Goal: Information Seeking & Learning: Compare options

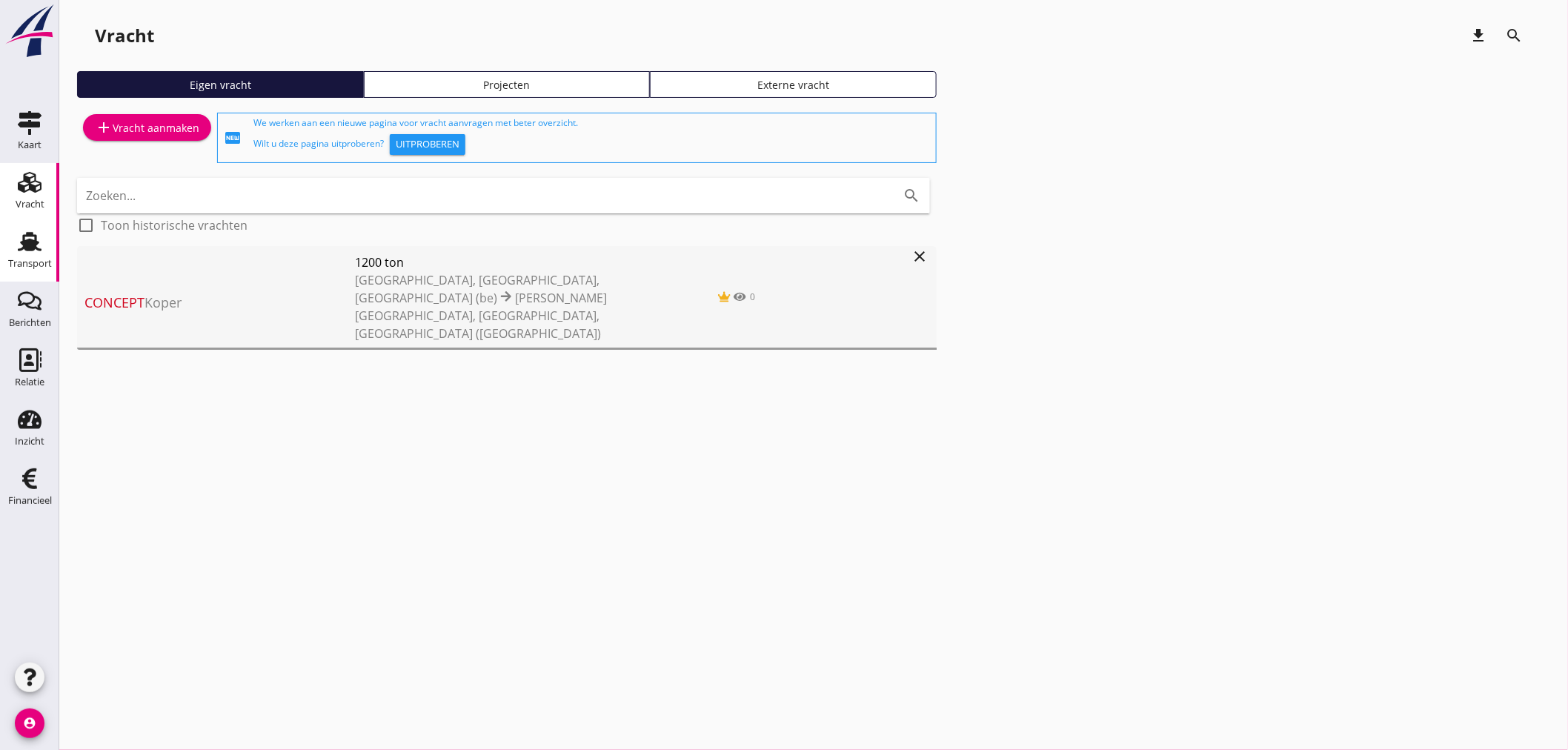
click at [32, 260] on div "Transport" at bounding box center [30, 263] width 43 height 9
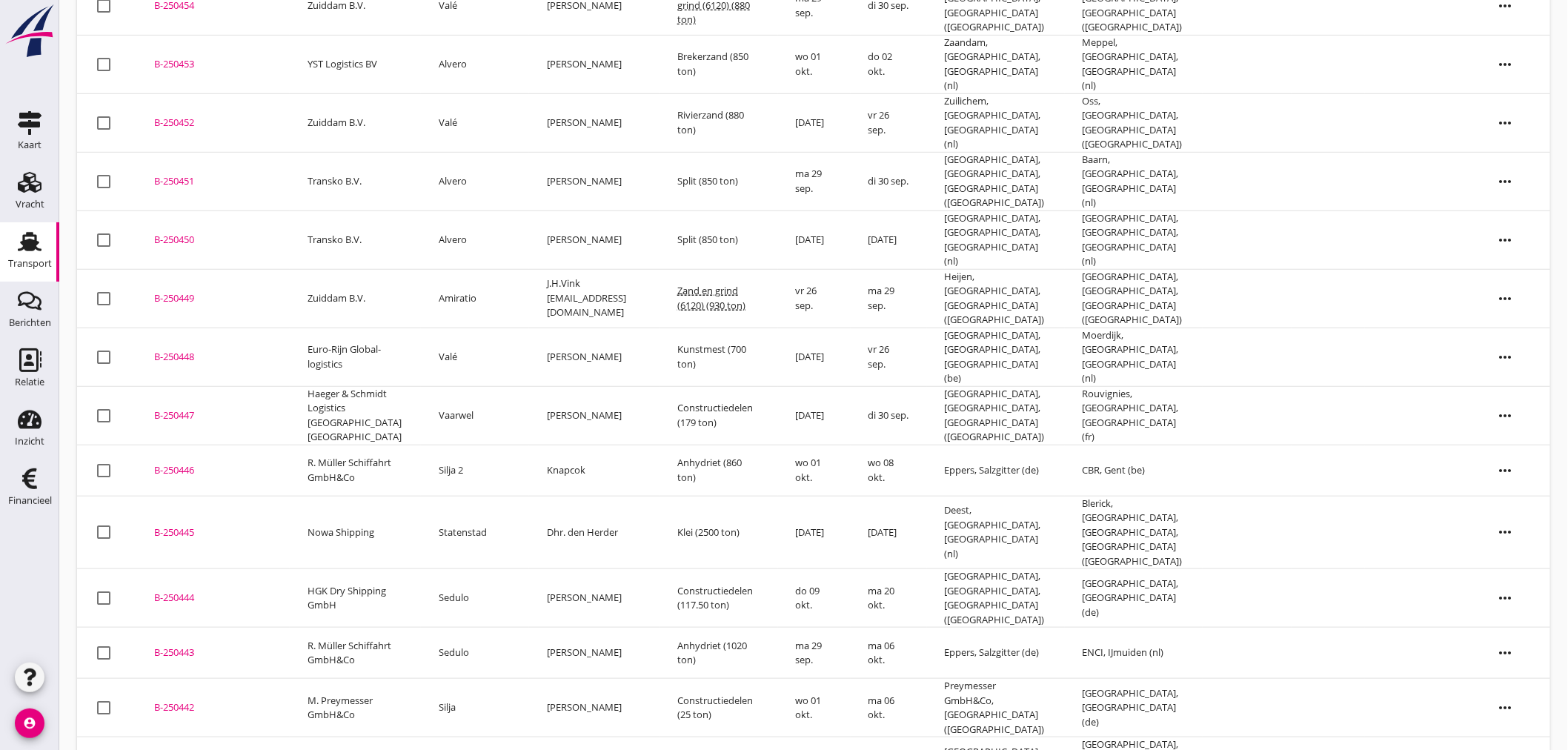
scroll to position [118, 0]
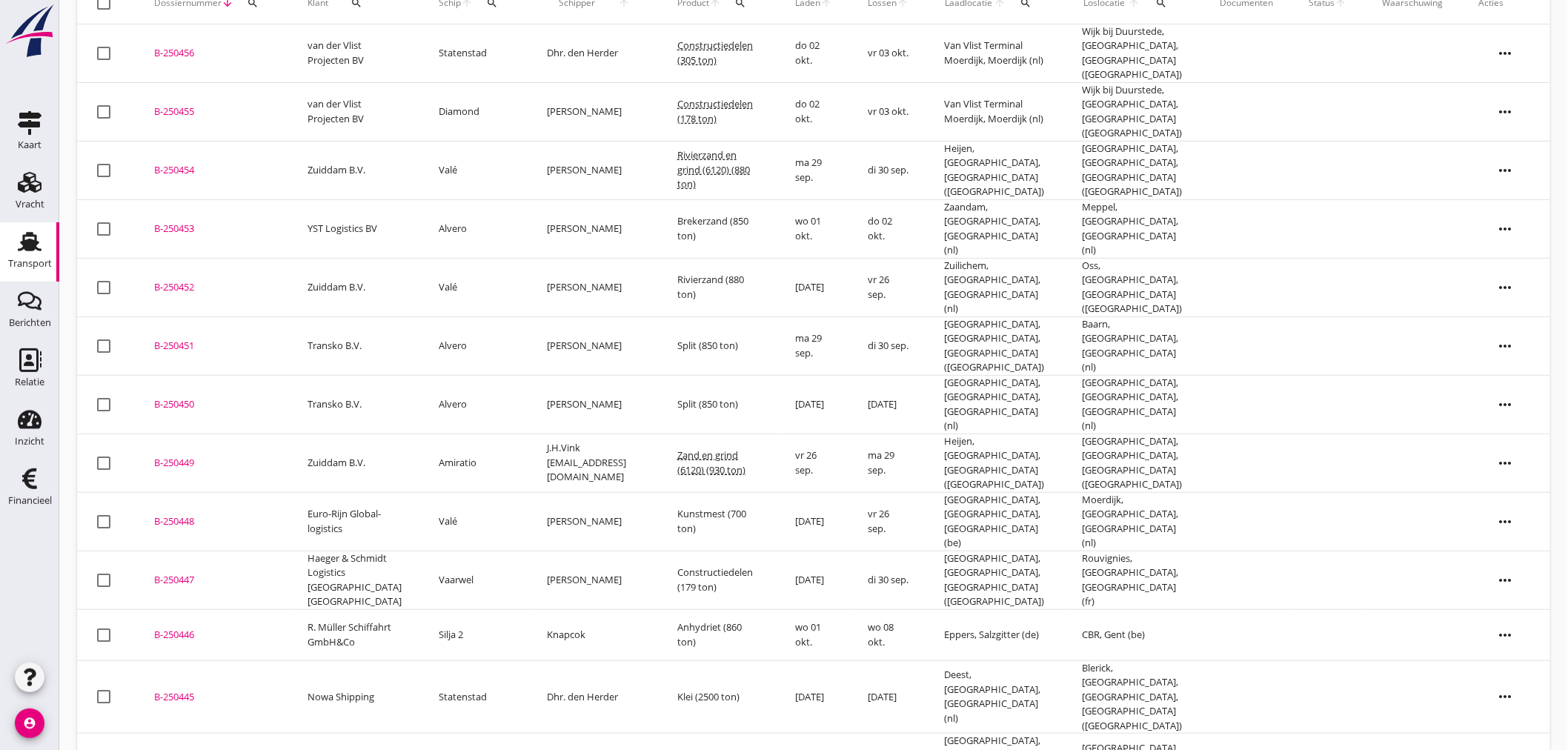
drag, startPoint x: 323, startPoint y: 245, endPoint x: 61, endPoint y: 306, distance: 269.0
click at [323, 258] on td "Zuiddam B.V." at bounding box center [355, 287] width 131 height 59
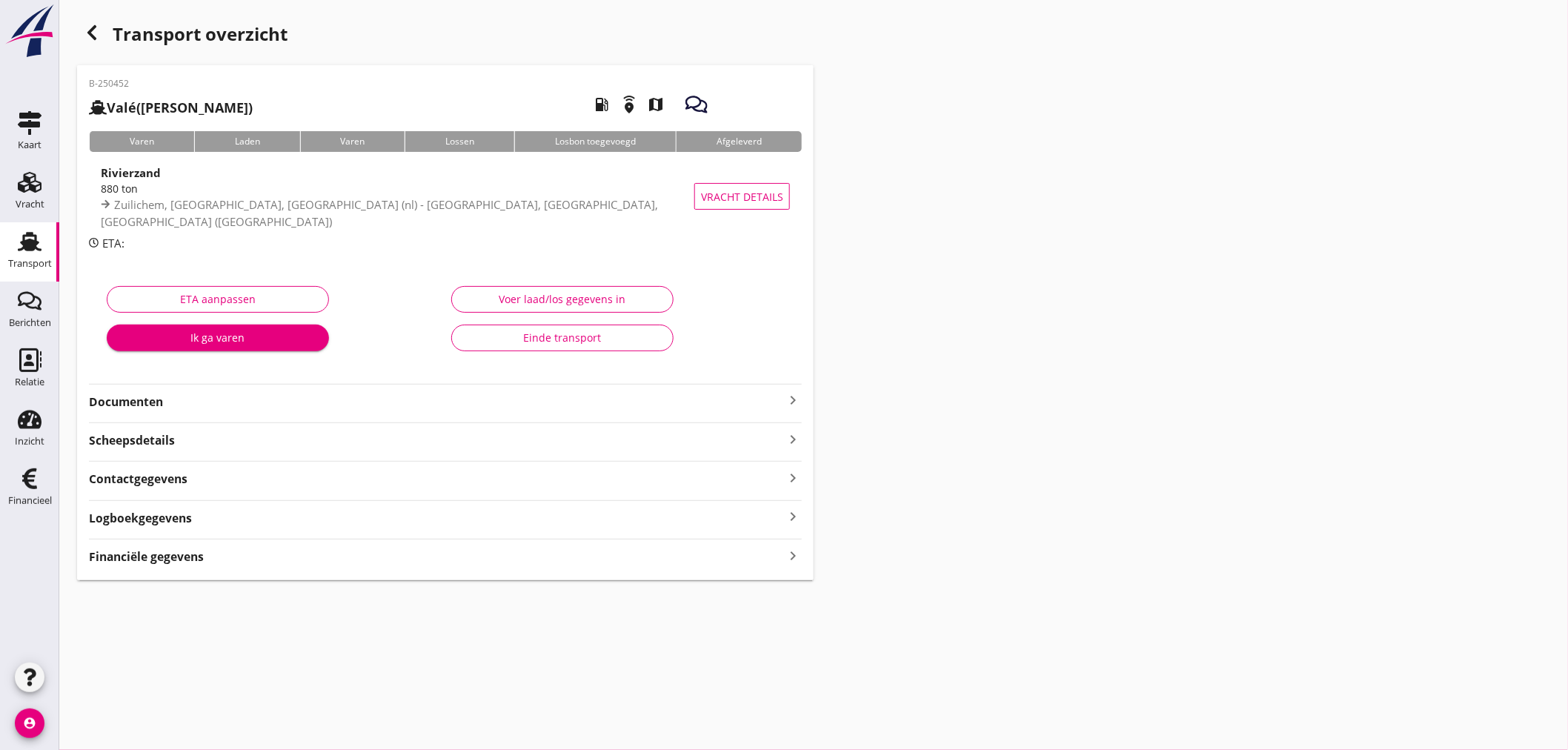
drag, startPoint x: 378, startPoint y: 201, endPoint x: 267, endPoint y: 210, distance: 111.4
click at [378, 197] on div "880 ton" at bounding box center [408, 188] width 615 height 15
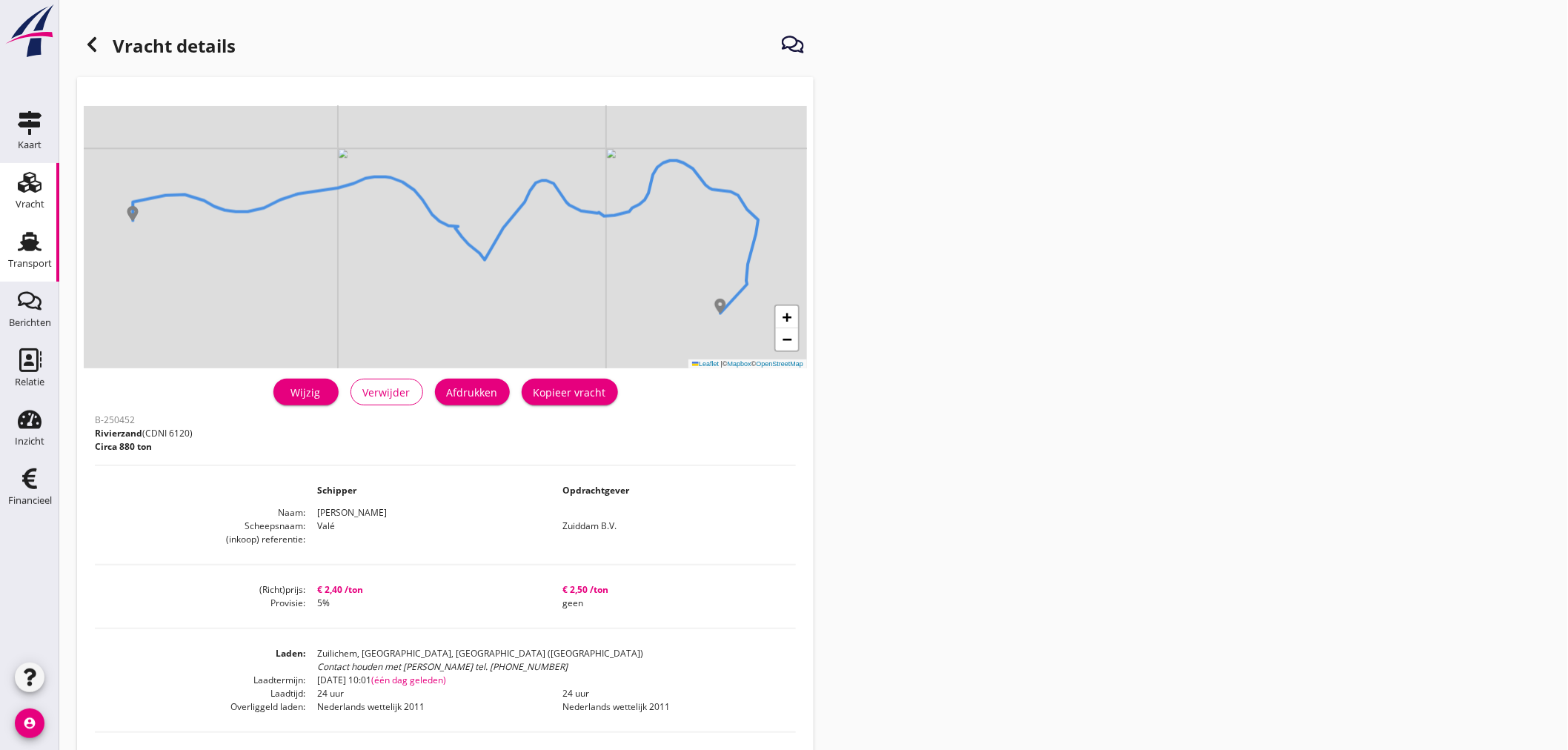
click at [30, 261] on div "Transport" at bounding box center [30, 263] width 43 height 9
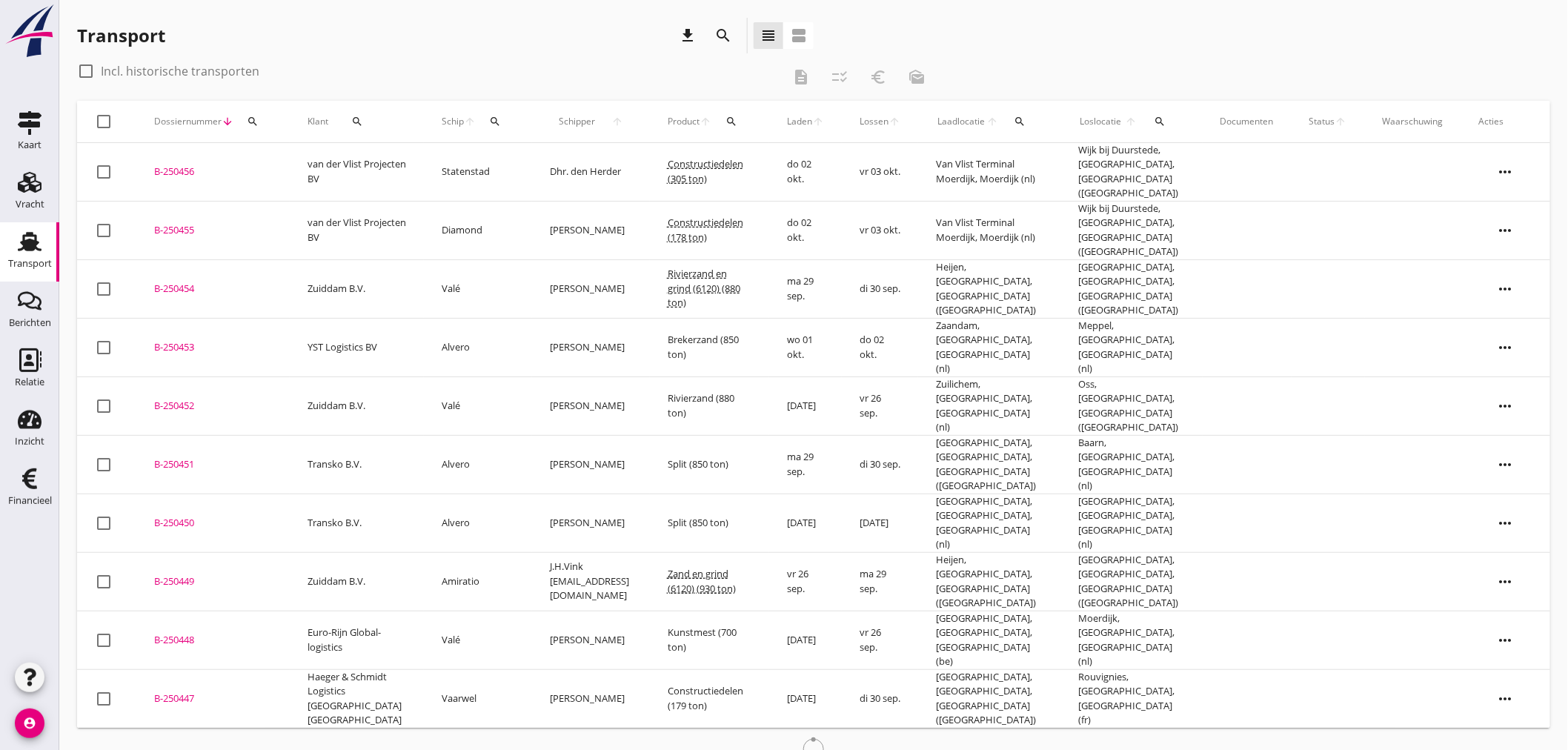
click at [278, 320] on td "B-250453 upload_file Drop hier uw bestand om het aan het dossier toe te voegen" at bounding box center [213, 346] width 153 height 59
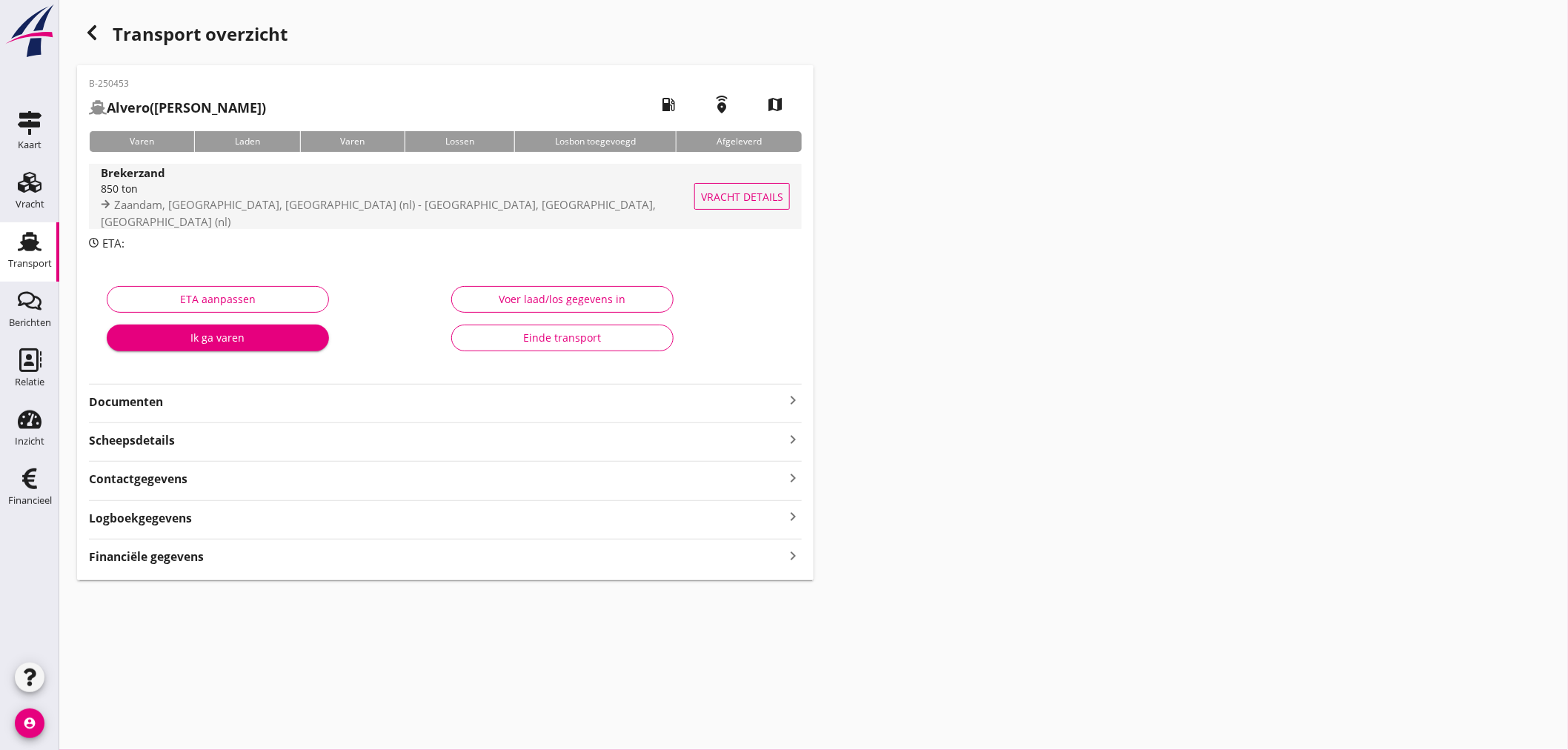
click at [141, 217] on span "Zaandam, [GEOGRAPHIC_DATA], [GEOGRAPHIC_DATA] (nl) - [GEOGRAPHIC_DATA], [GEOGRA…" at bounding box center [378, 212] width 555 height 31
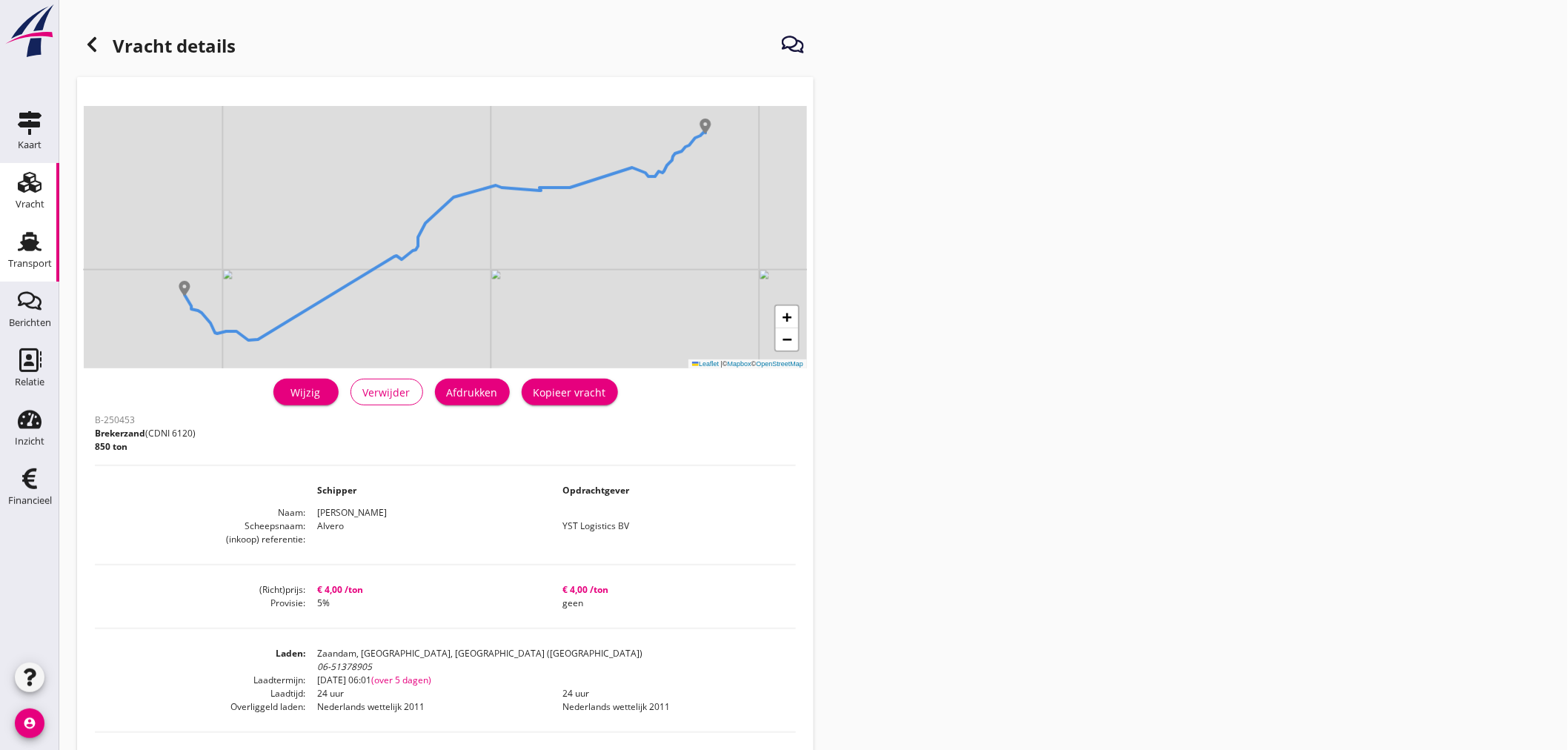
click at [32, 245] on use at bounding box center [30, 241] width 24 height 20
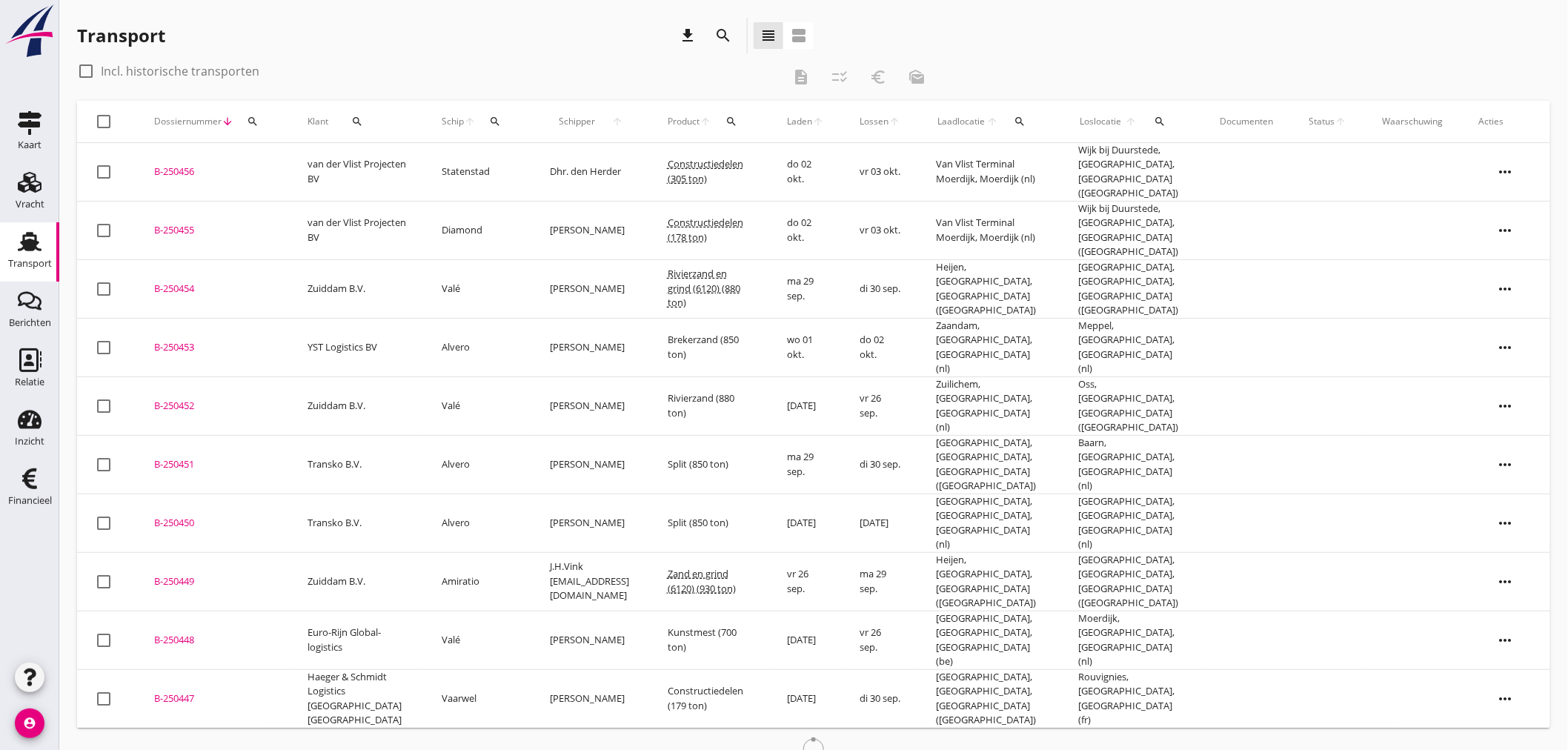
click at [214, 282] on div "B-250454" at bounding box center [213, 289] width 118 height 14
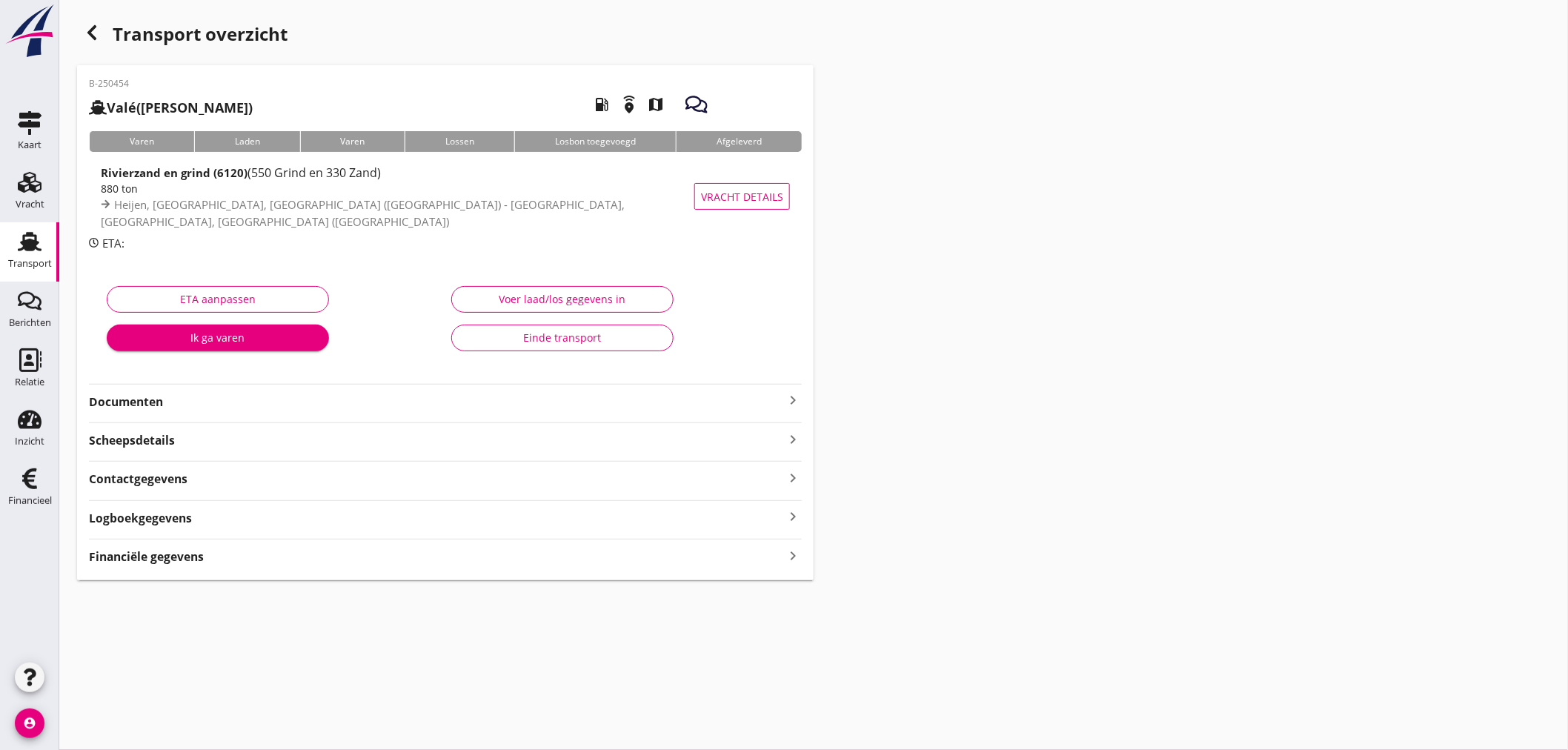
click at [201, 176] on strong "Rivierzand en grind (6120)" at bounding box center [174, 172] width 146 height 14
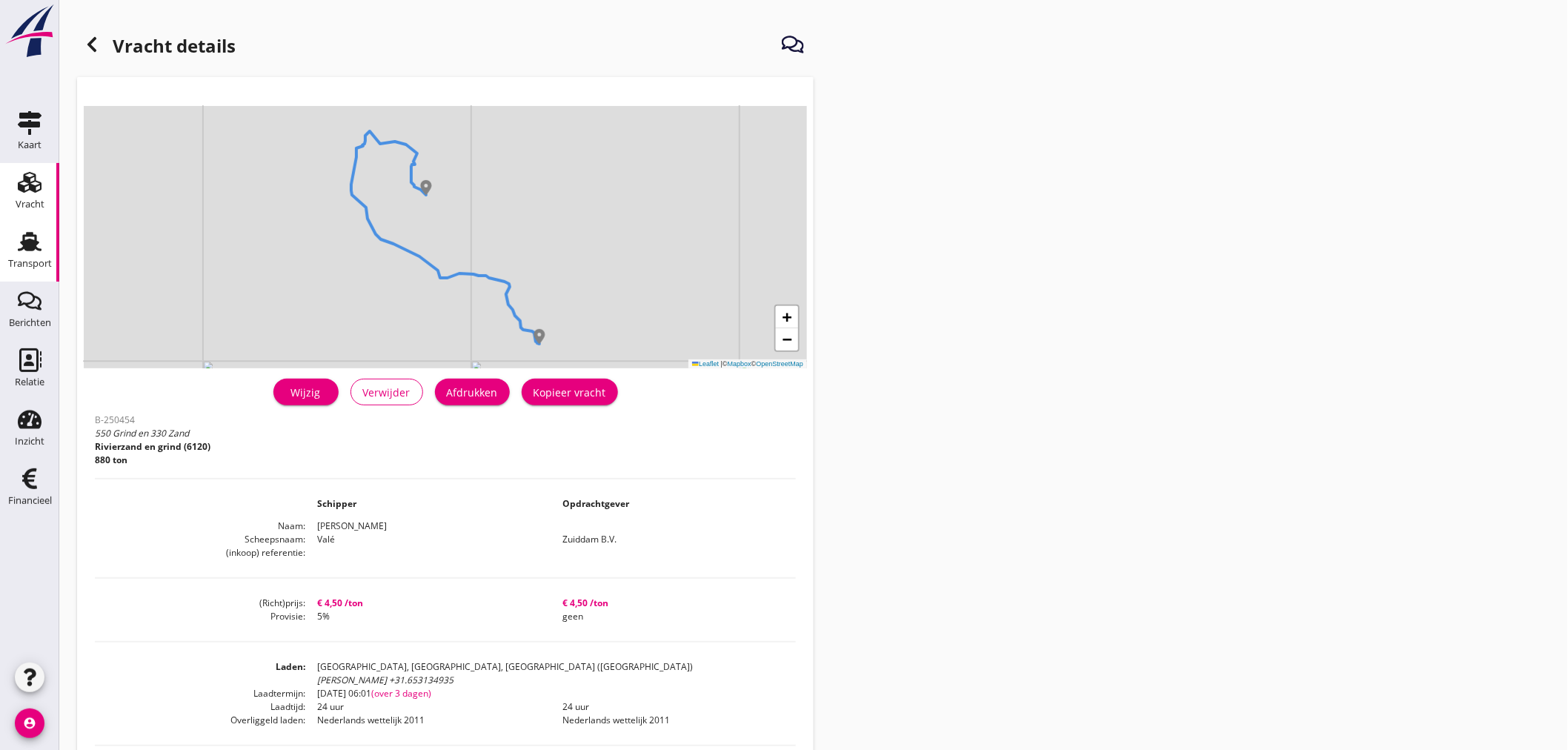
click at [37, 254] on div "Transport" at bounding box center [30, 264] width 43 height 20
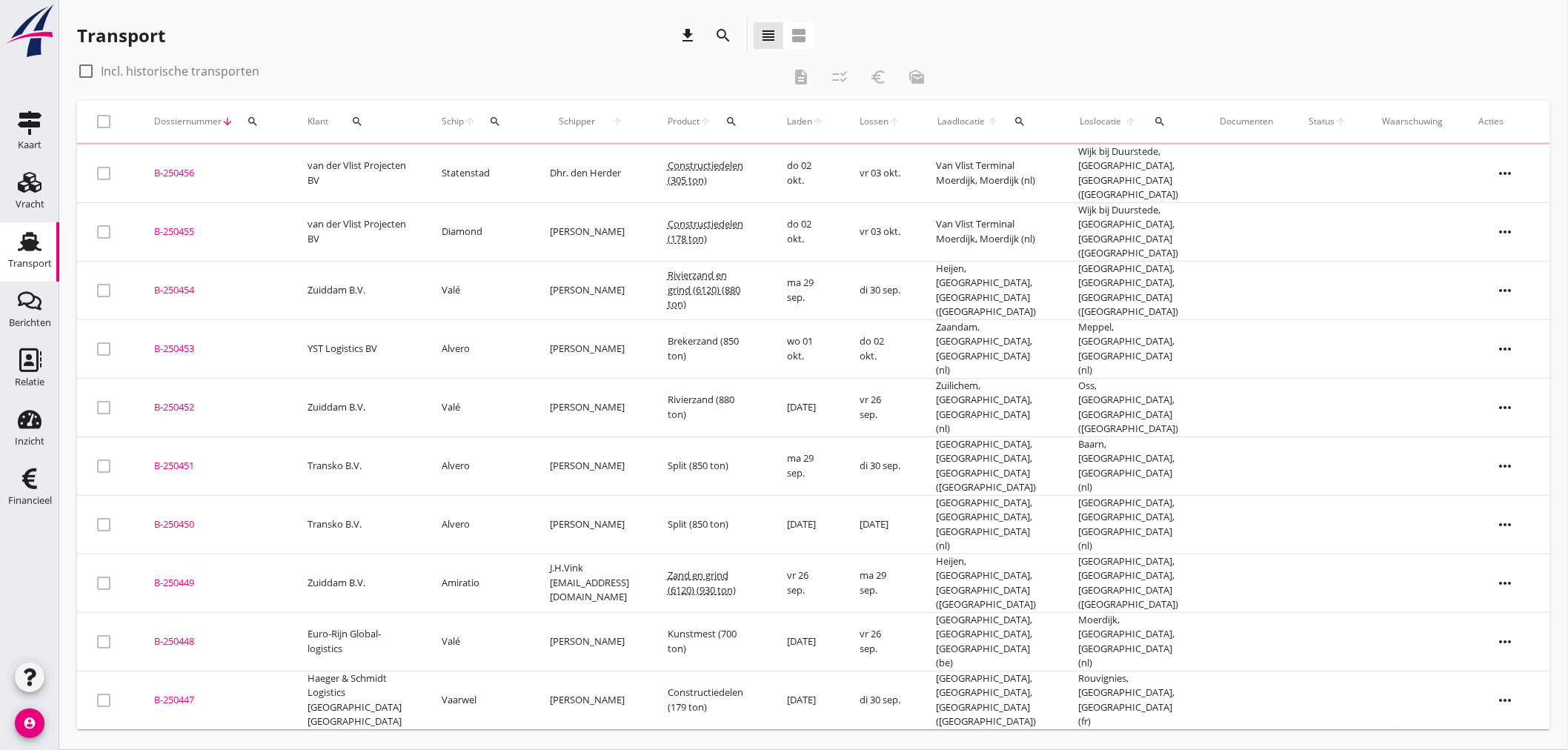
click at [224, 205] on td "B-250455 upload_file Drop hier uw bestand om het aan het dossier toe te voegen" at bounding box center [213, 232] width 153 height 59
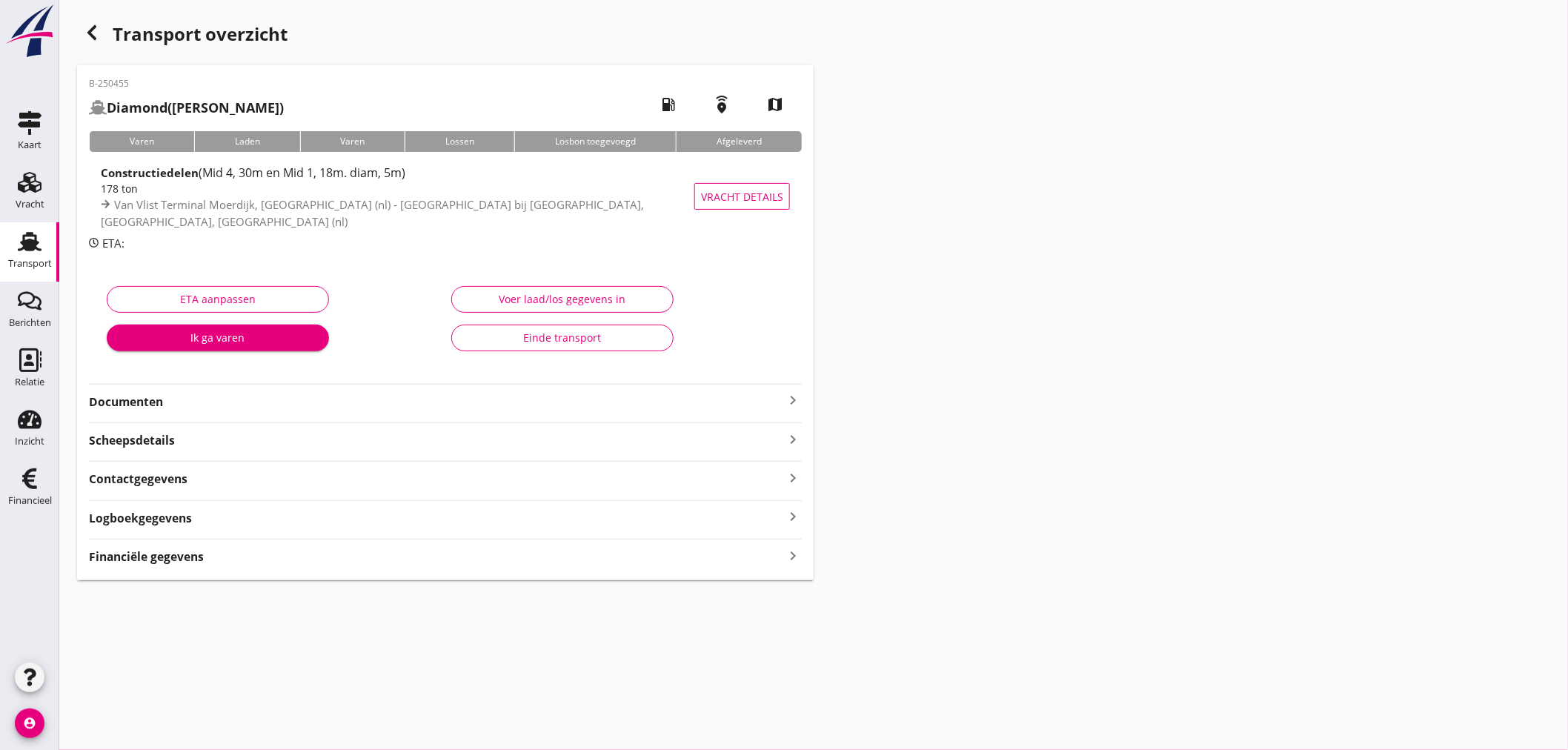
click at [386, 180] on span "(Mid 4, 30m en Mid 1, 18m. diam, 5m)" at bounding box center [302, 172] width 207 height 16
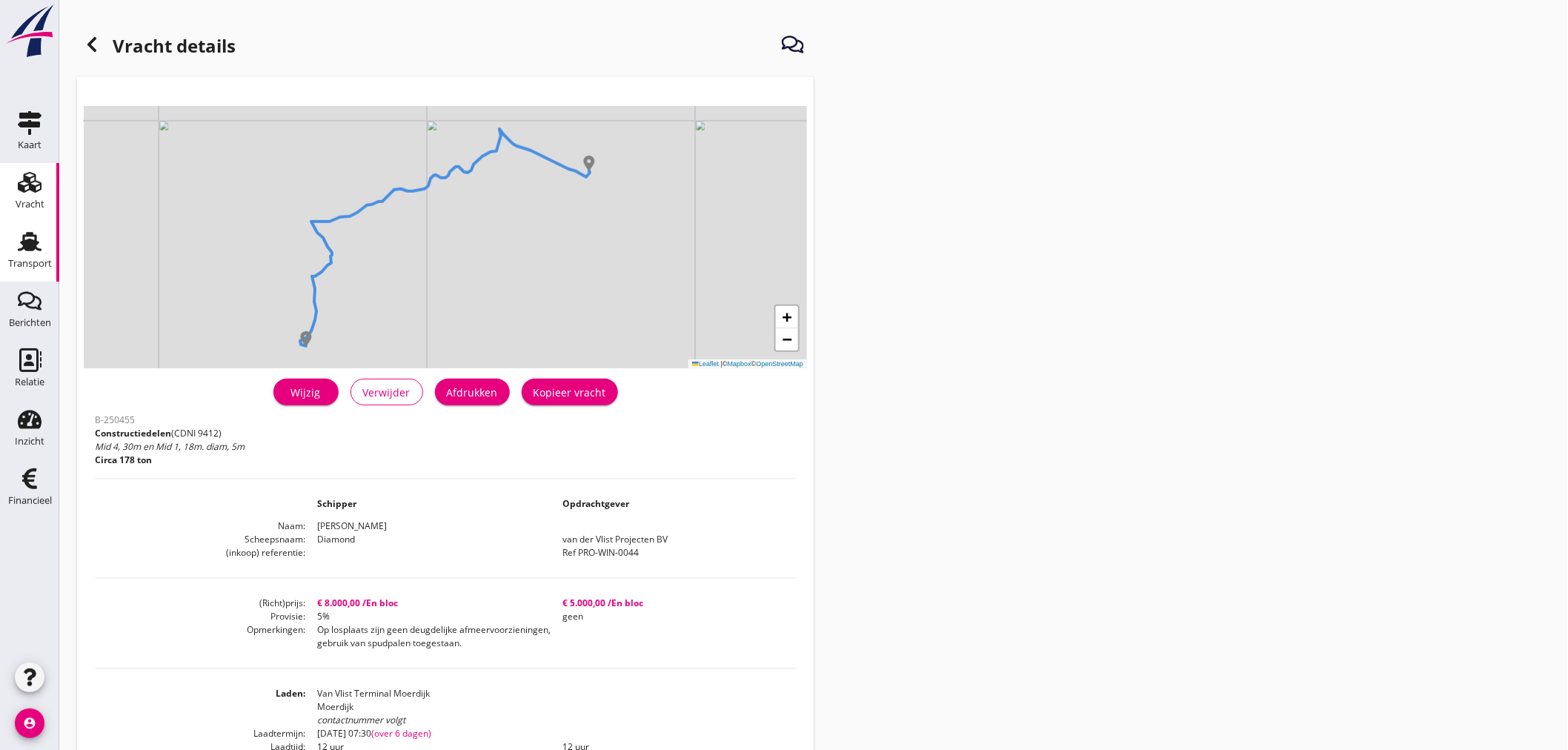
drag, startPoint x: 38, startPoint y: 253, endPoint x: 31, endPoint y: 270, distance: 18.4
click at [38, 254] on div "Transport" at bounding box center [30, 264] width 43 height 20
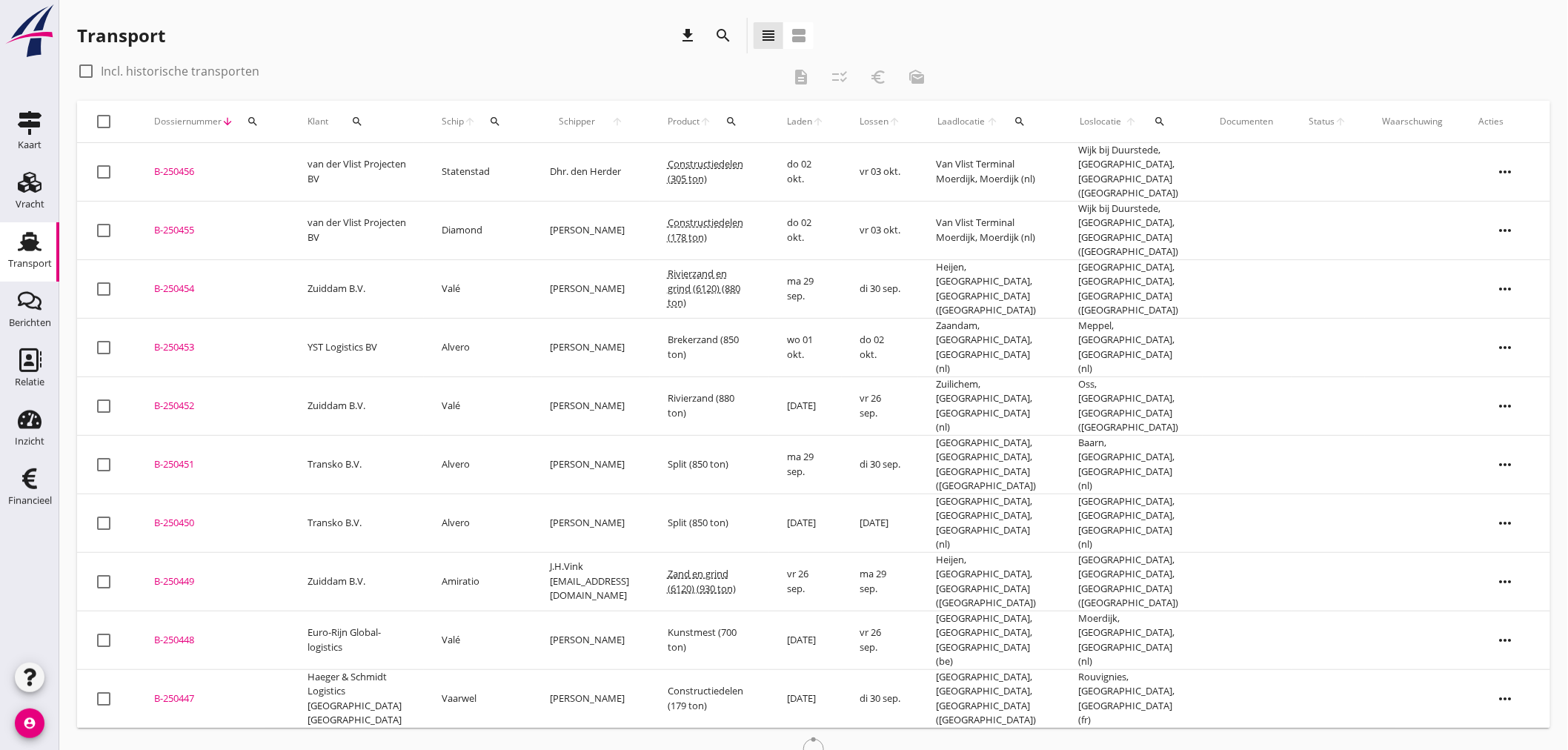
click at [323, 163] on td "van der Vlist Projecten BV" at bounding box center [357, 172] width 135 height 59
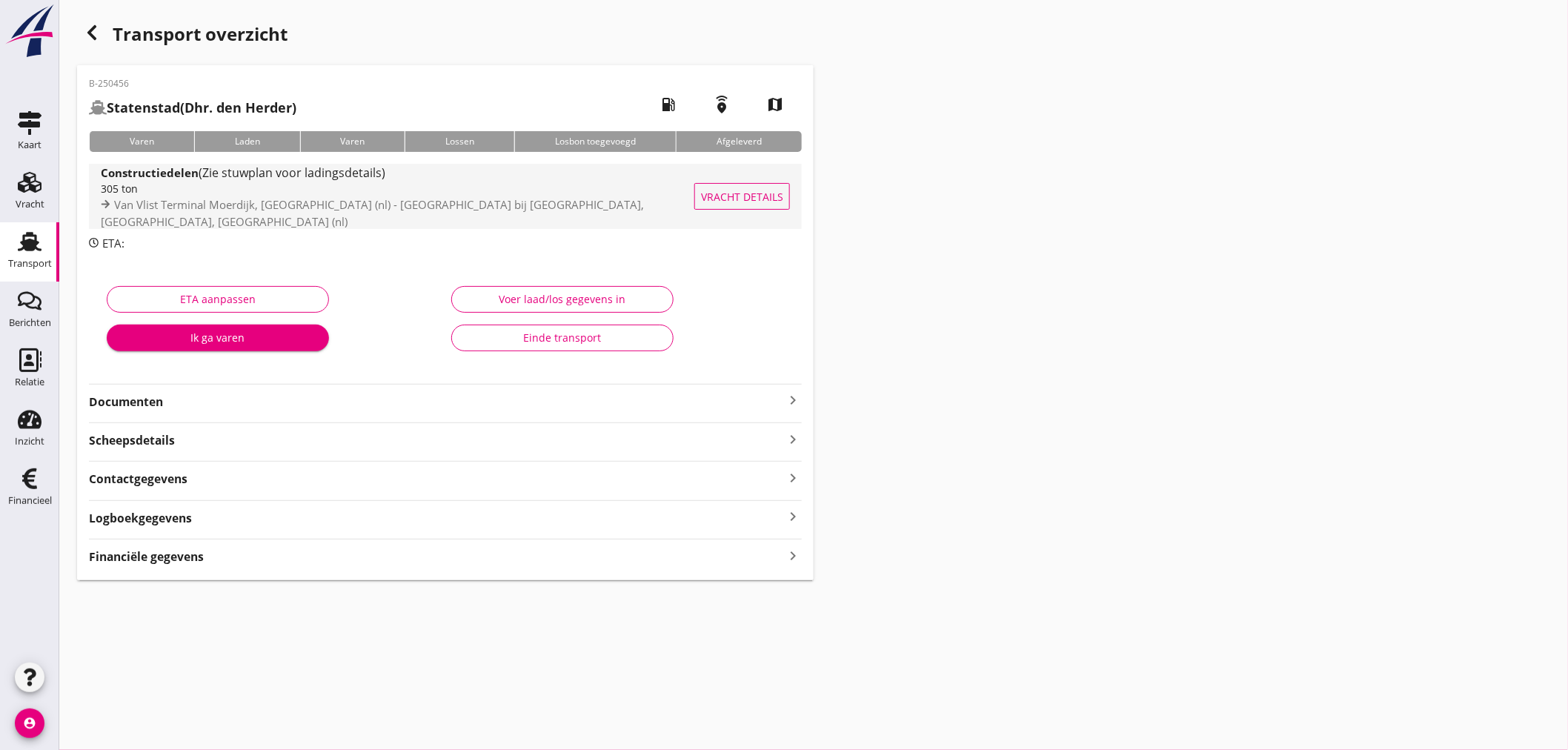
click at [176, 196] on div "305 ton" at bounding box center [408, 188] width 615 height 15
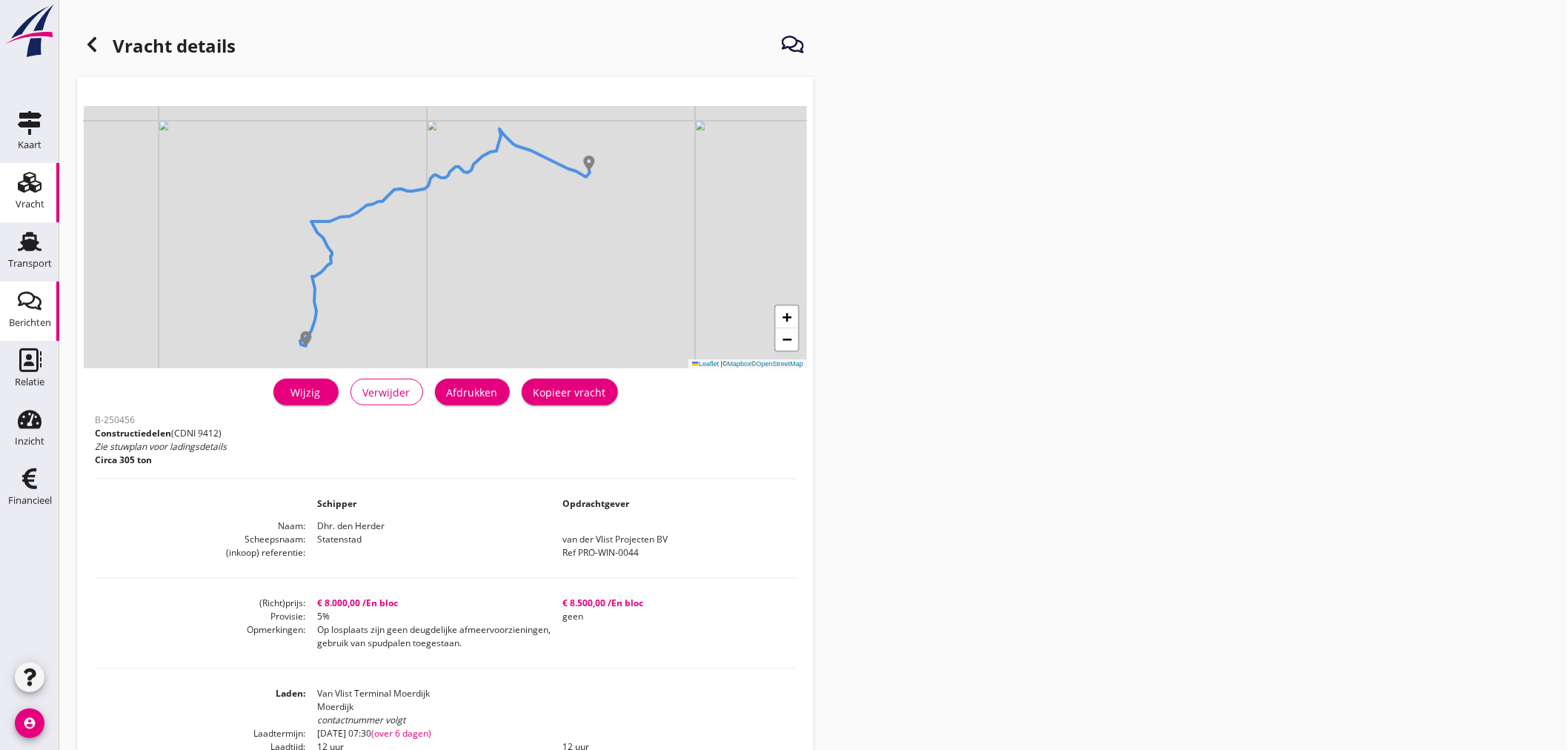
click at [25, 261] on div "Transport" at bounding box center [30, 263] width 43 height 9
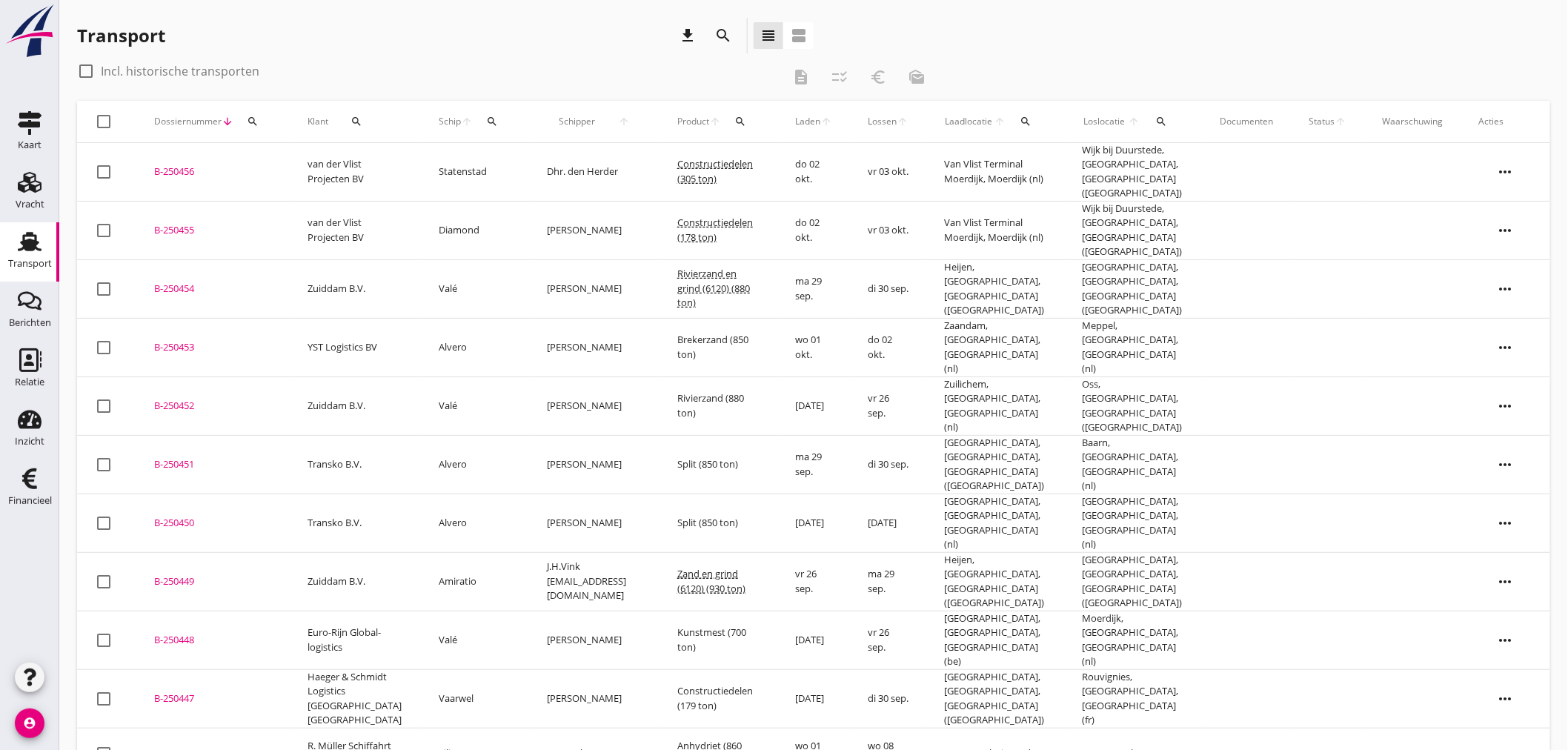
click at [34, 716] on icon "account_circle" at bounding box center [29, 723] width 30 height 30
click at [102, 720] on div "Uitloggen" at bounding box center [112, 717] width 63 height 18
